Goal: Task Accomplishment & Management: Complete application form

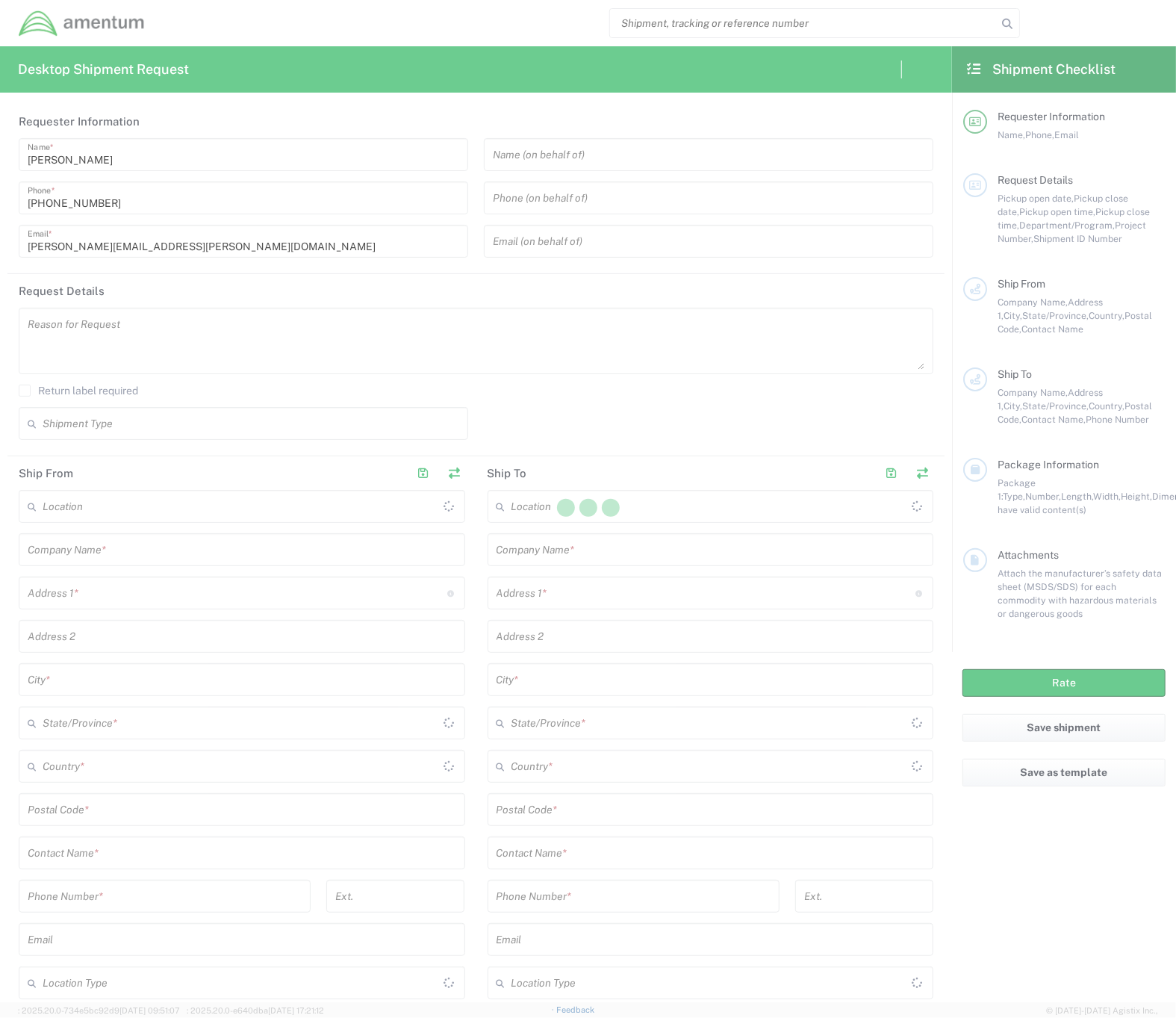
type input "[GEOGRAPHIC_DATA]"
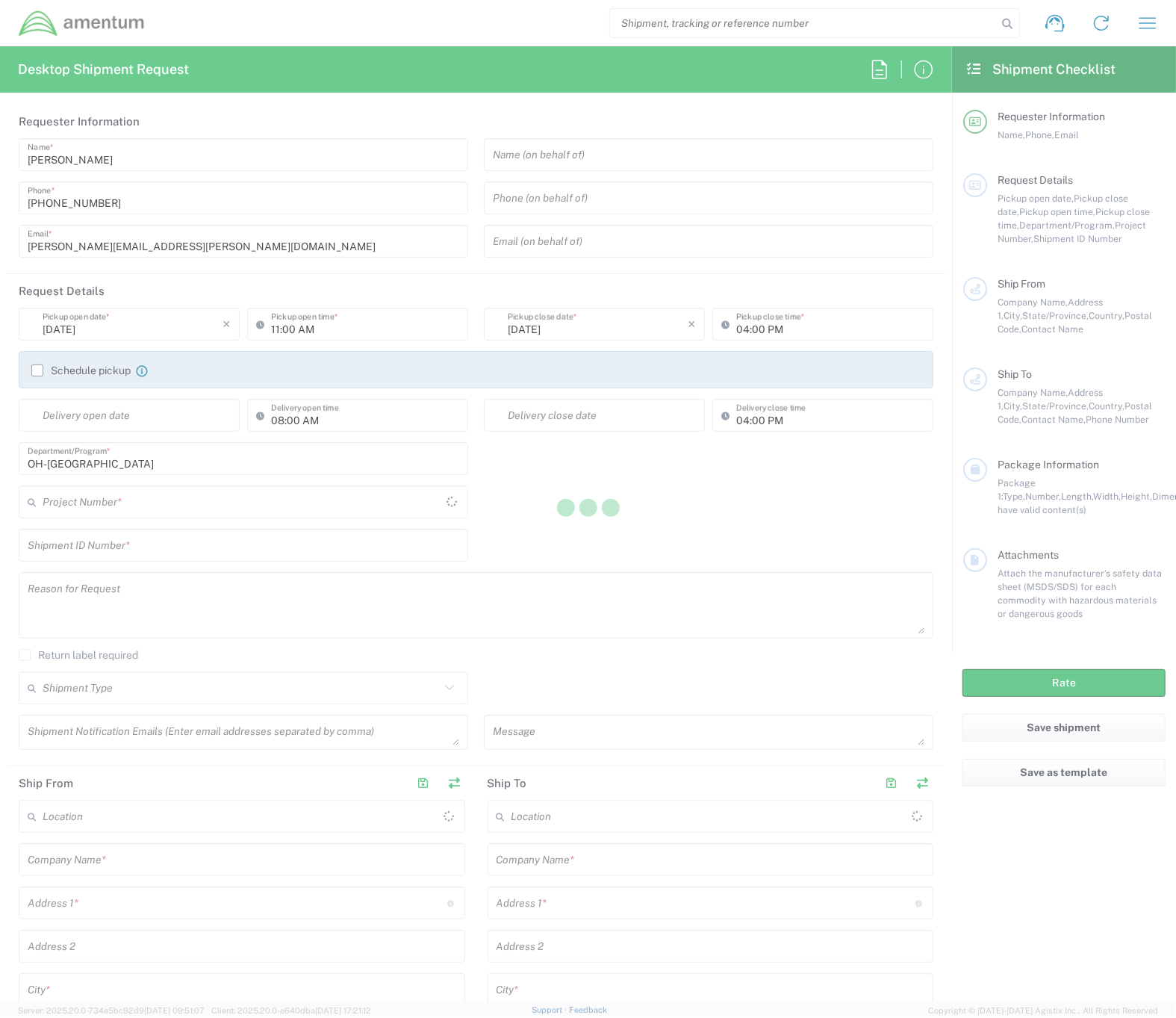
type input "OVHD.705181.00000"
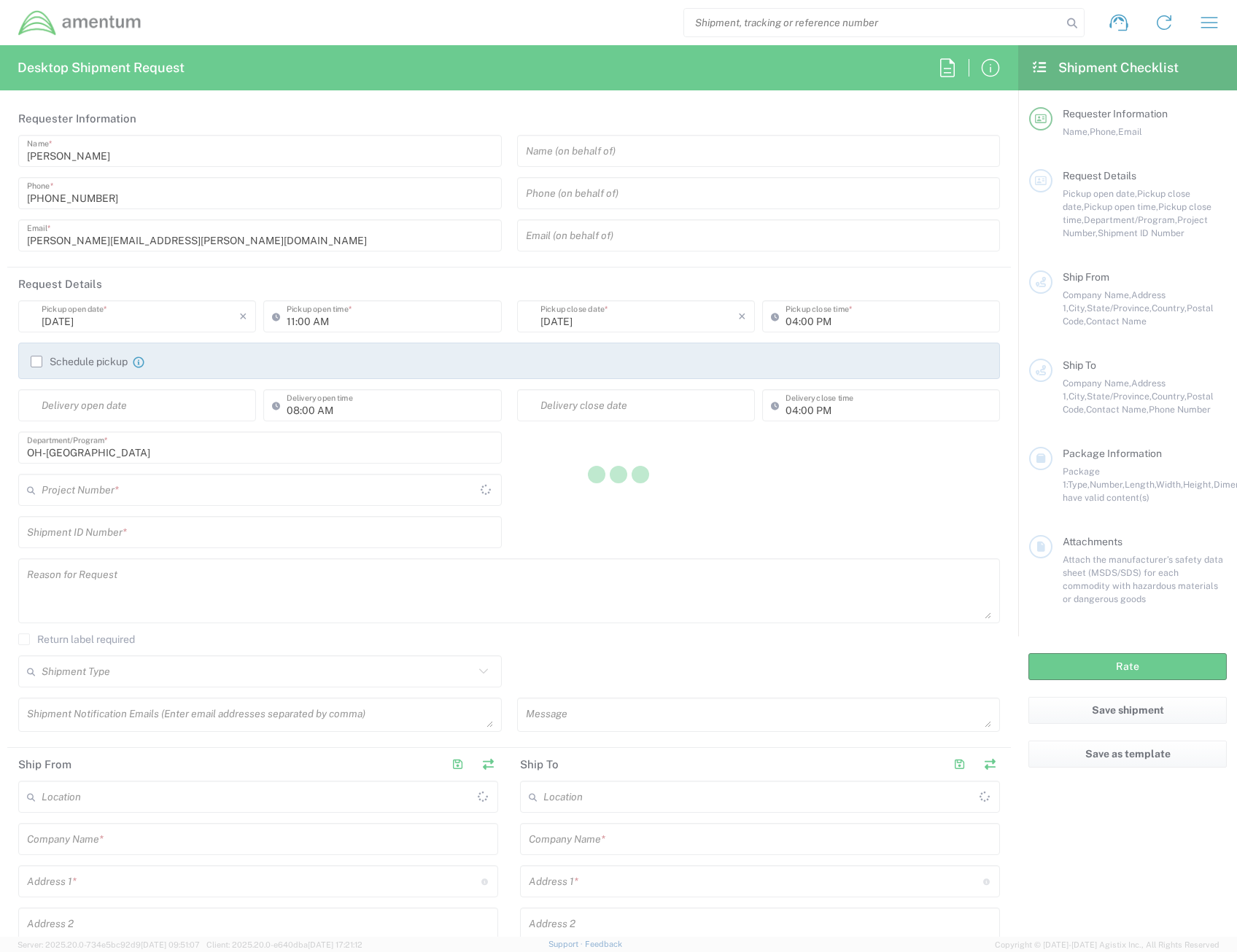
type input "[GEOGRAPHIC_DATA]"
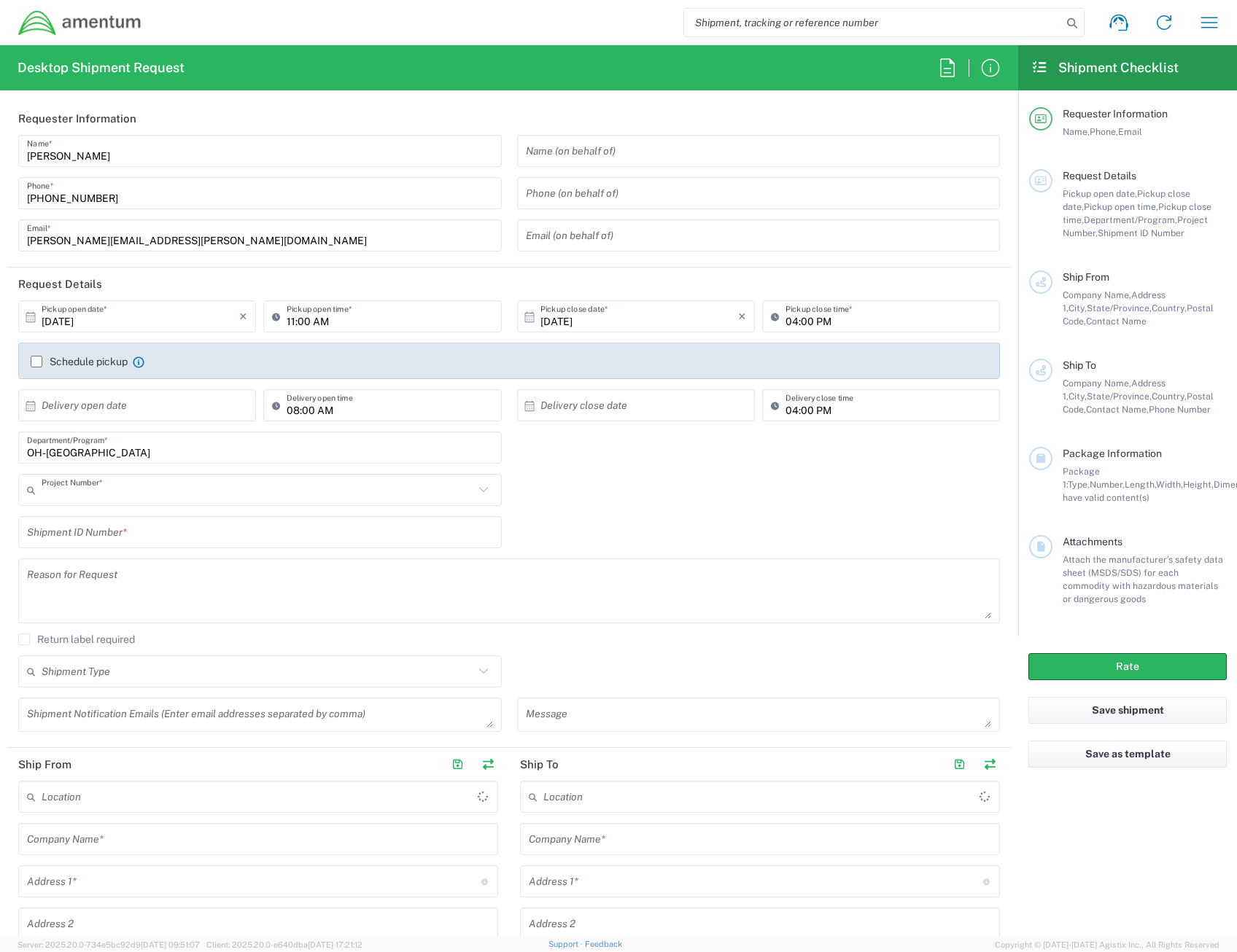
type input "OVHD.705181.00000"
